Goal: Transaction & Acquisition: Purchase product/service

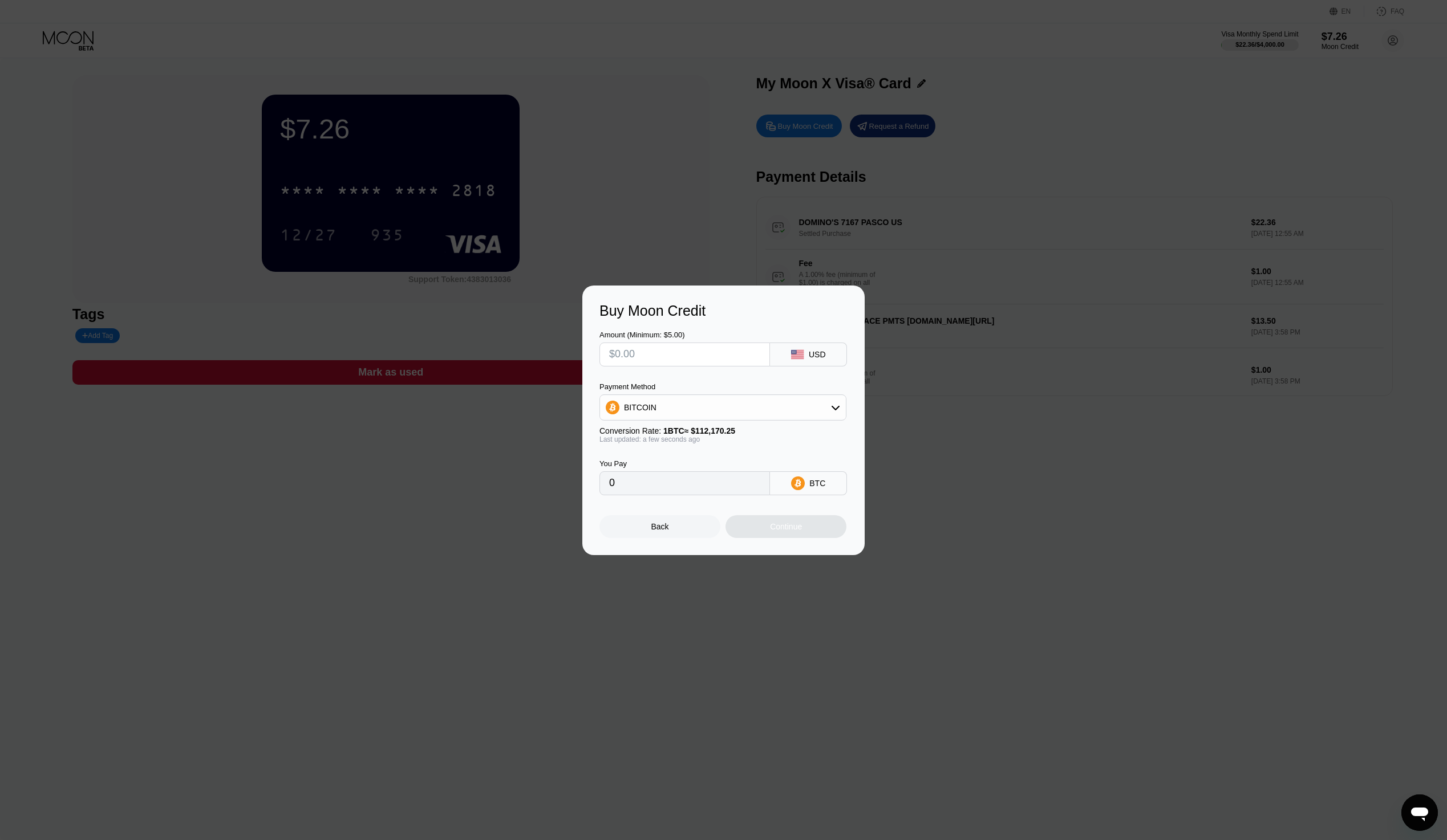
click at [1214, 590] on div at bounding box center [728, 420] width 1455 height 840
click at [669, 527] on div "Back" at bounding box center [659, 527] width 121 height 23
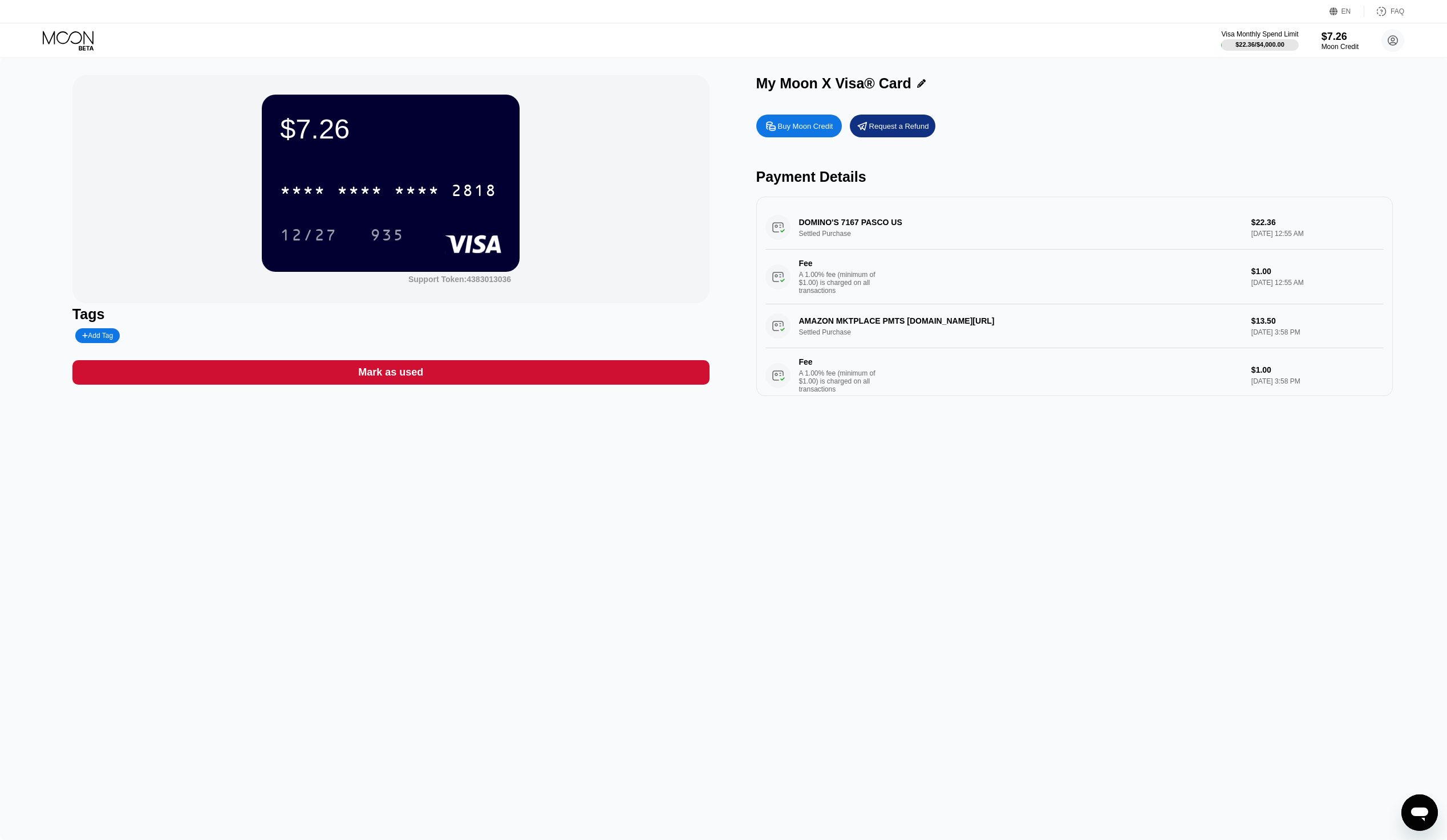
click at [1335, 42] on div "$7.26" at bounding box center [1340, 36] width 37 height 12
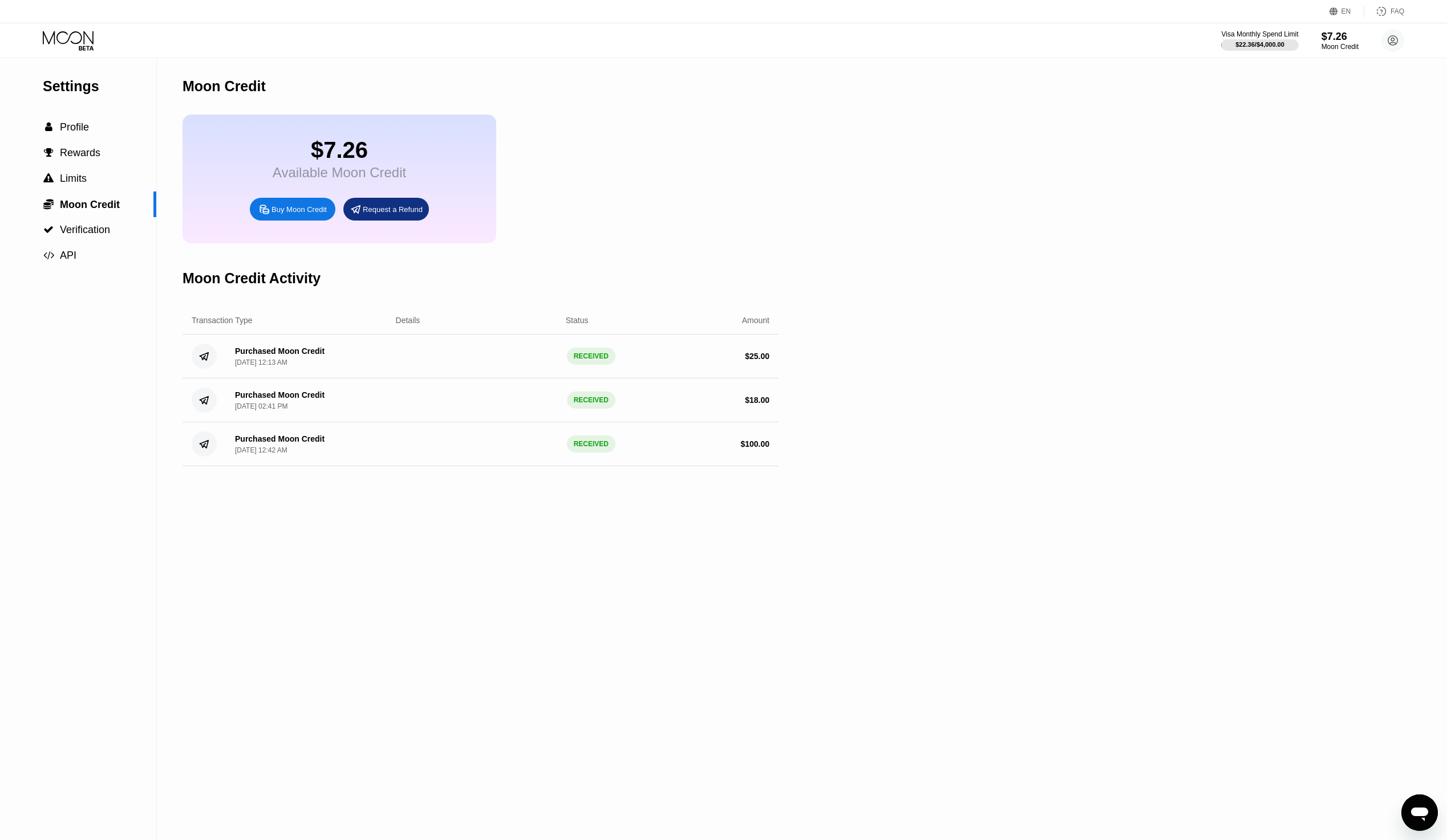
click at [309, 207] on div "Buy Moon Credit" at bounding box center [292, 209] width 86 height 23
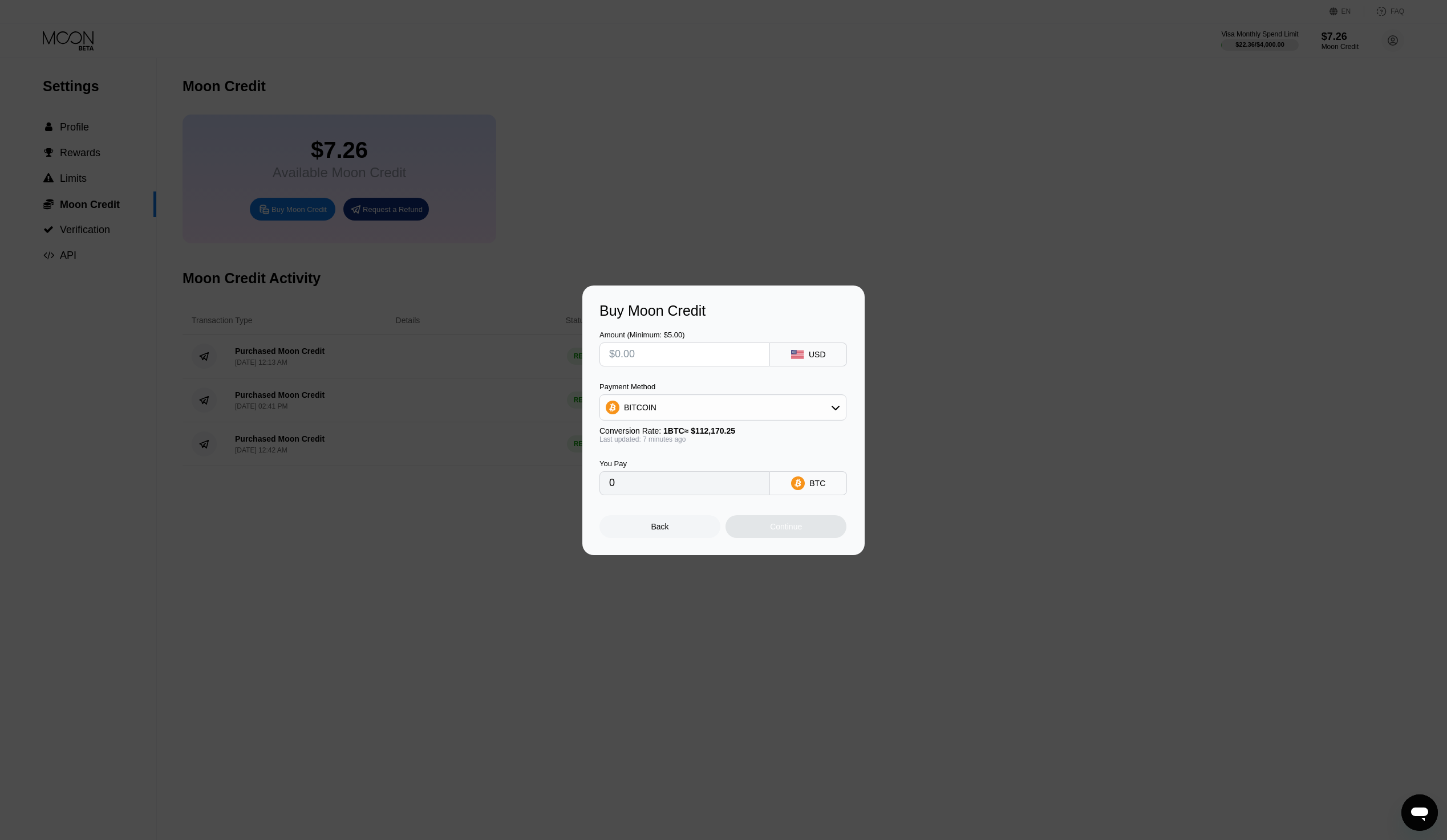
click at [724, 360] on input "text" at bounding box center [685, 355] width 152 height 23
type input "$1"
type input "0.00000892"
type input "$10"
type input "0.00008919"
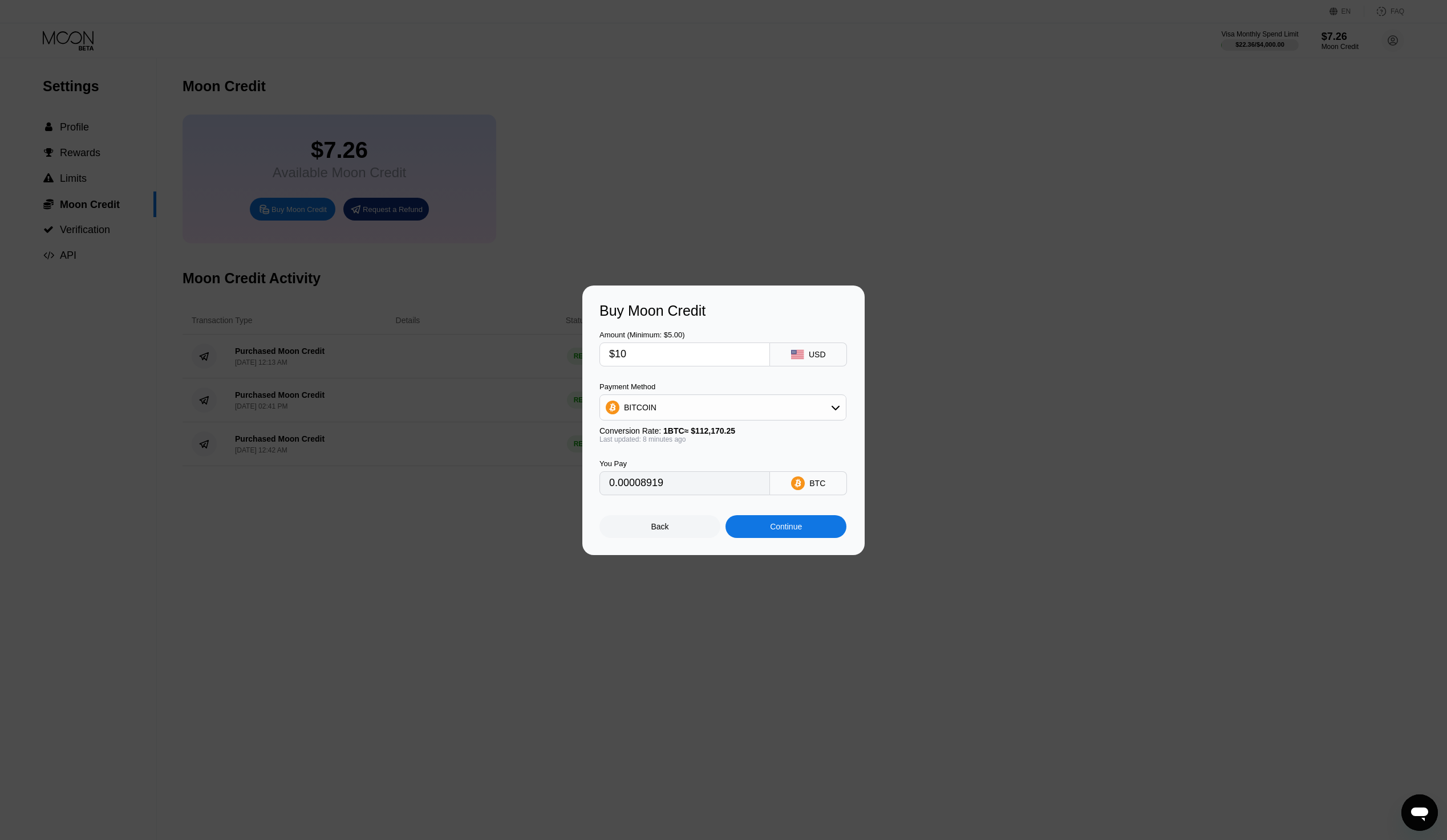
click at [807, 535] on div "Continue" at bounding box center [785, 527] width 121 height 23
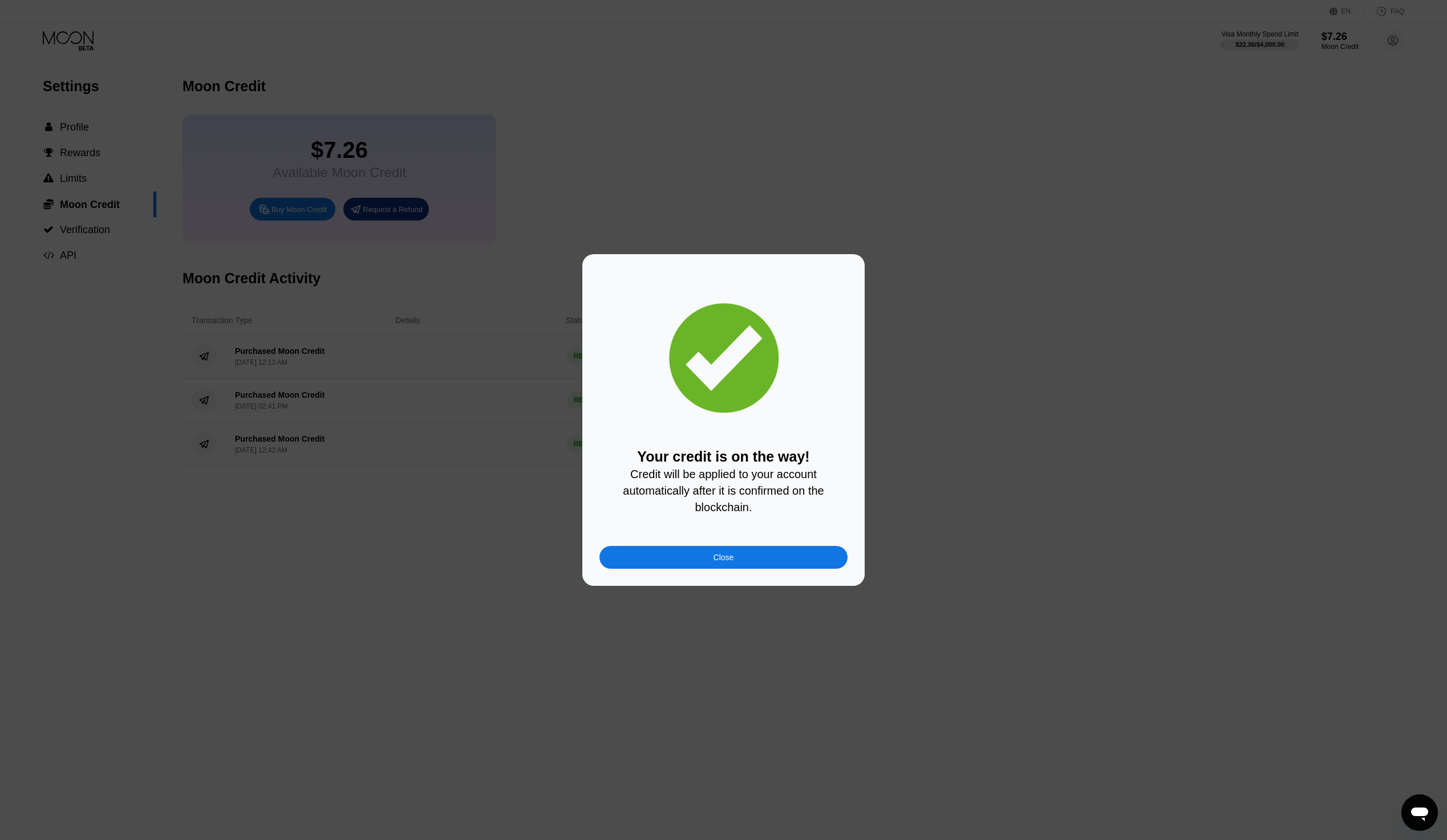
click at [778, 563] on div "Close" at bounding box center [724, 557] width 248 height 23
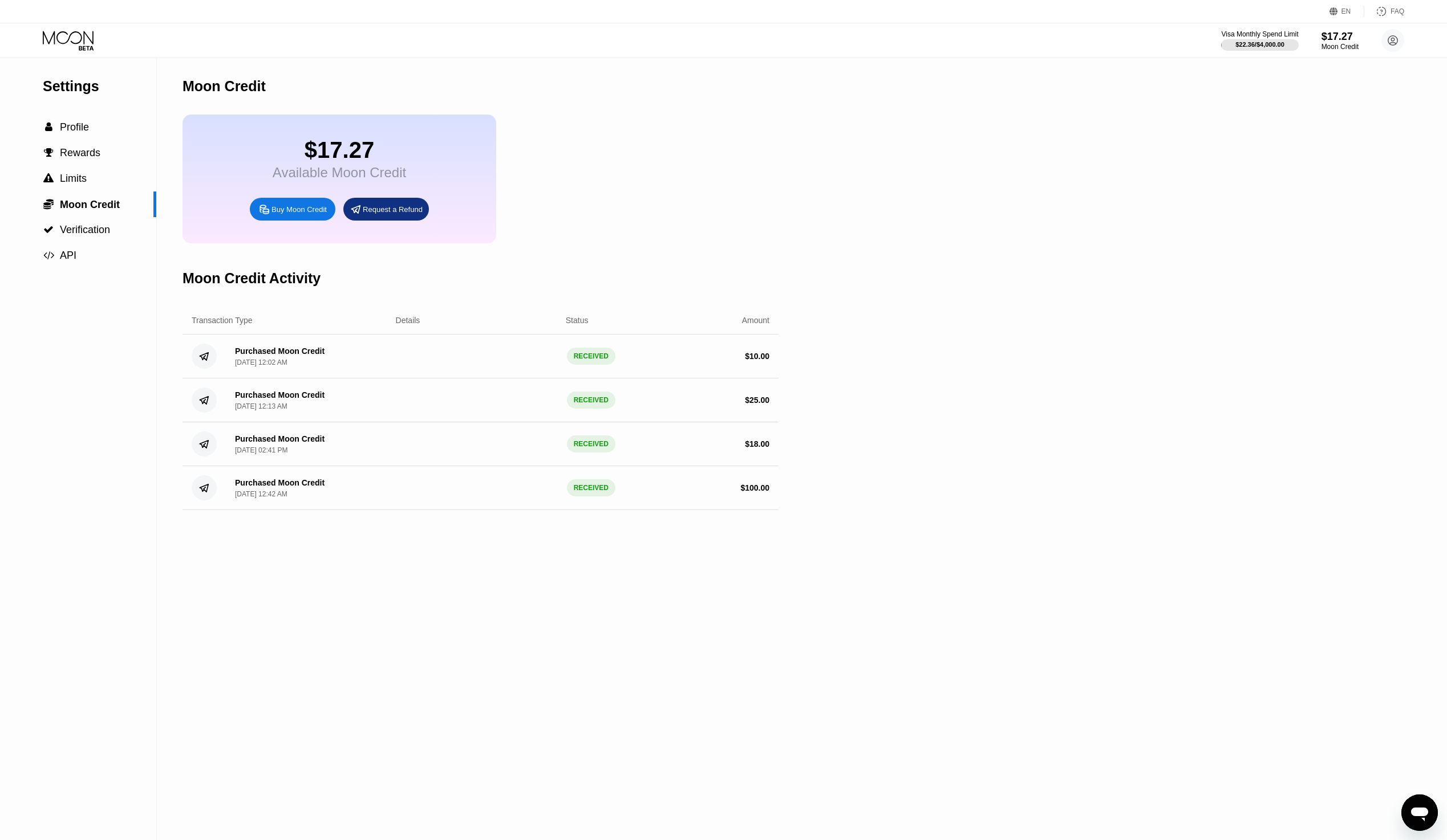
click at [71, 126] on span "Profile" at bounding box center [75, 127] width 29 height 11
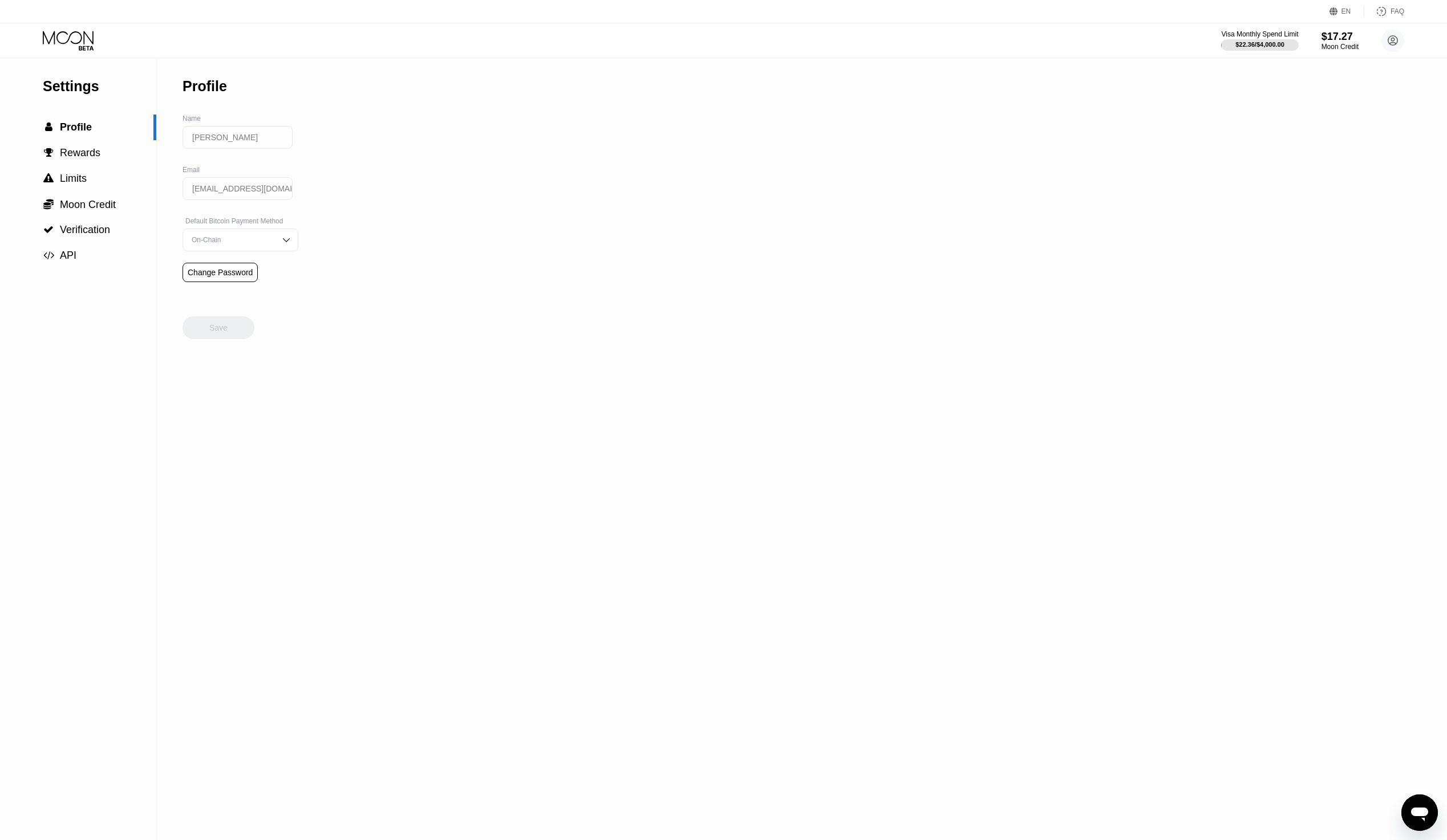
click at [63, 41] on icon at bounding box center [69, 41] width 53 height 20
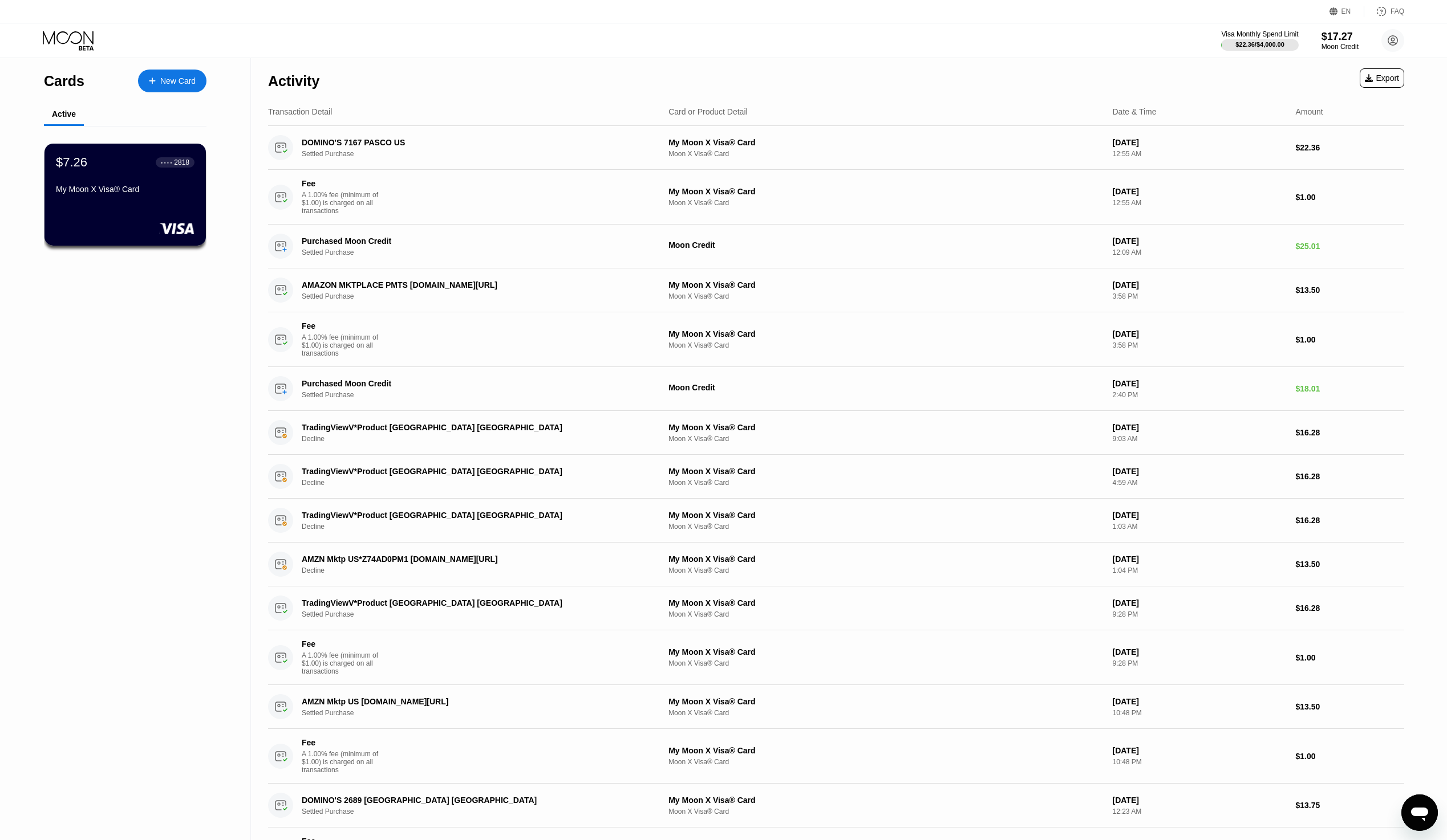
click at [96, 220] on div "$7.26 ● ● ● ● 2818 My Moon X Visa® Card" at bounding box center [125, 194] width 161 height 102
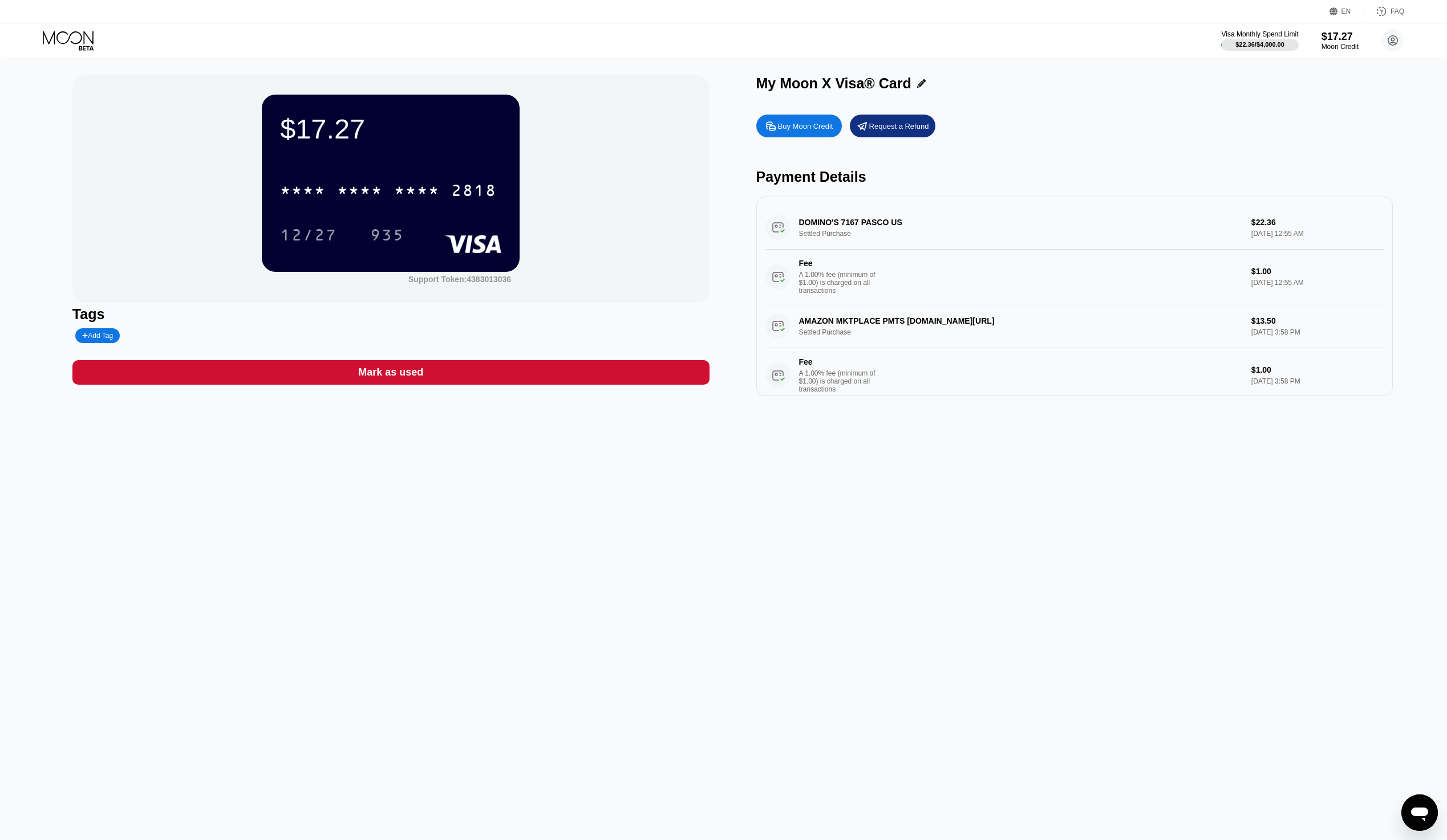
click at [571, 396] on div "$17.27 * * * * * * * * * * * * 2818 12/27 935 Support Token: 4383013036 Tags Ad…" at bounding box center [391, 236] width 637 height 321
click at [573, 396] on div "$17.27 * * * * * * * * * * * * 2818 12/27 935 Support Token: 4383013036 Tags Ad…" at bounding box center [391, 236] width 637 height 321
click at [1355, 549] on div "$17.27 * * * * * * * * * * * * 2818 12/27 935 Support Token: 4383013036 Tags Ad…" at bounding box center [724, 450] width 1447 height 782
